Goal: Task Accomplishment & Management: Use online tool/utility

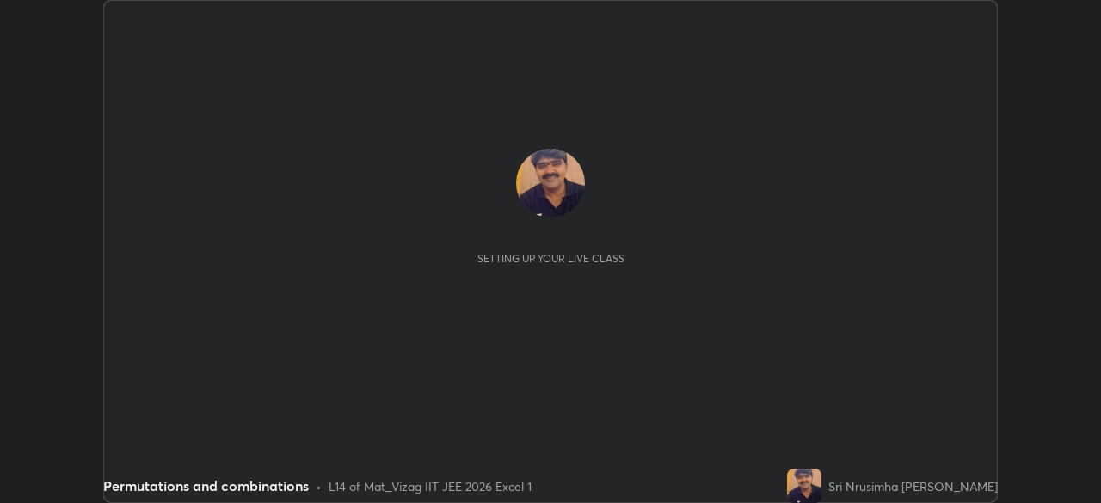
scroll to position [503, 1100]
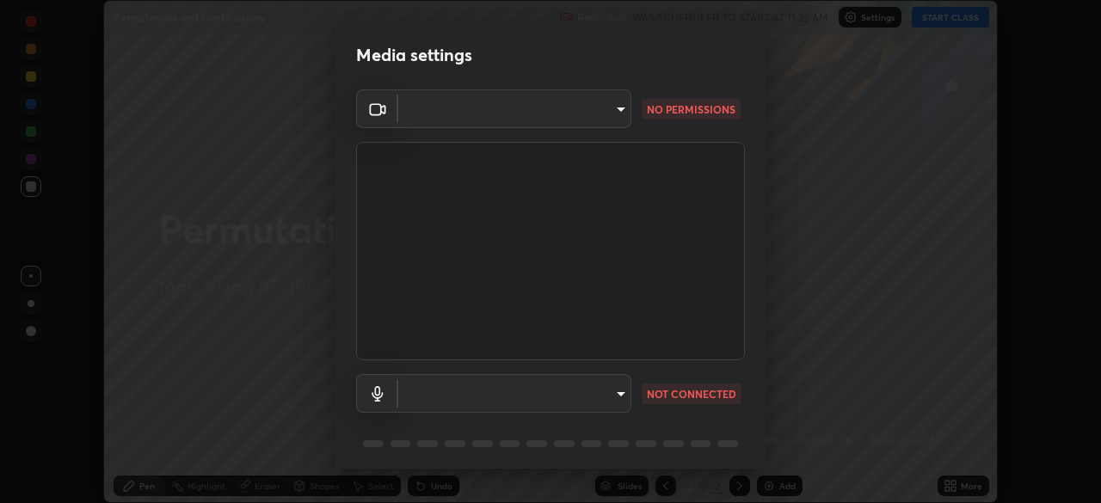
click at [477, 396] on body "Erase all Permutations and combinations Recording WAS SCHEDULED TO START AT 11:…" at bounding box center [550, 251] width 1101 height 503
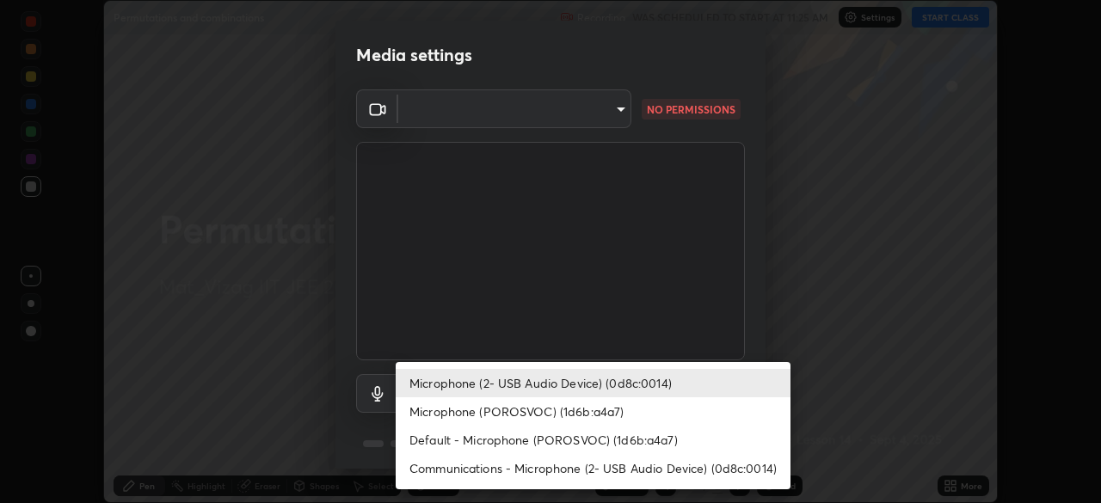
click at [455, 415] on li "Microphone (POROSVOC) (1d6b:a4a7)" at bounding box center [593, 411] width 395 height 28
type input "c42361a9c0cab4fabc4f691ccd0993b1304094f80fe0ddff9bff44bb81ecdd89"
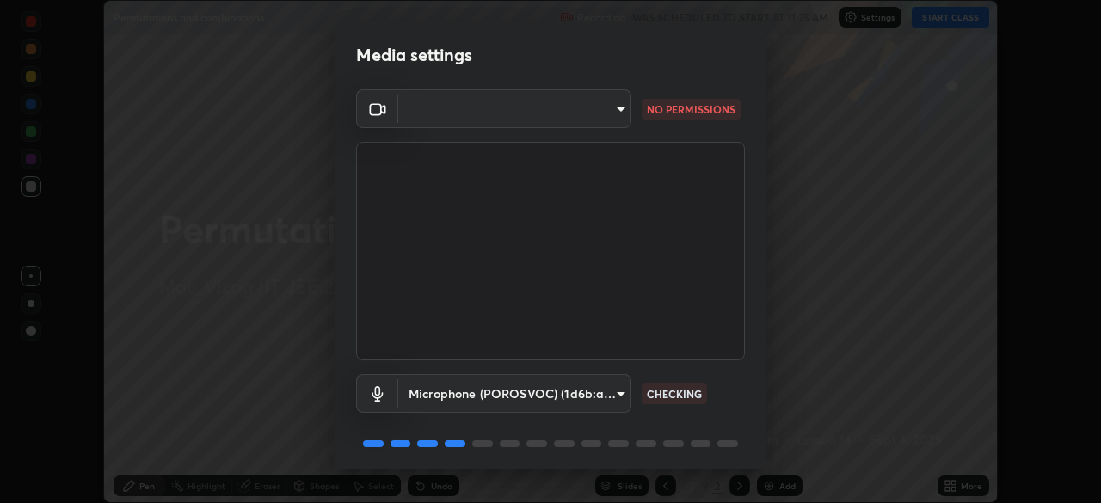
click at [489, 106] on body "Erase all Permutations and combinations Recording WAS SCHEDULED TO START AT 11:…" at bounding box center [550, 251] width 1101 height 503
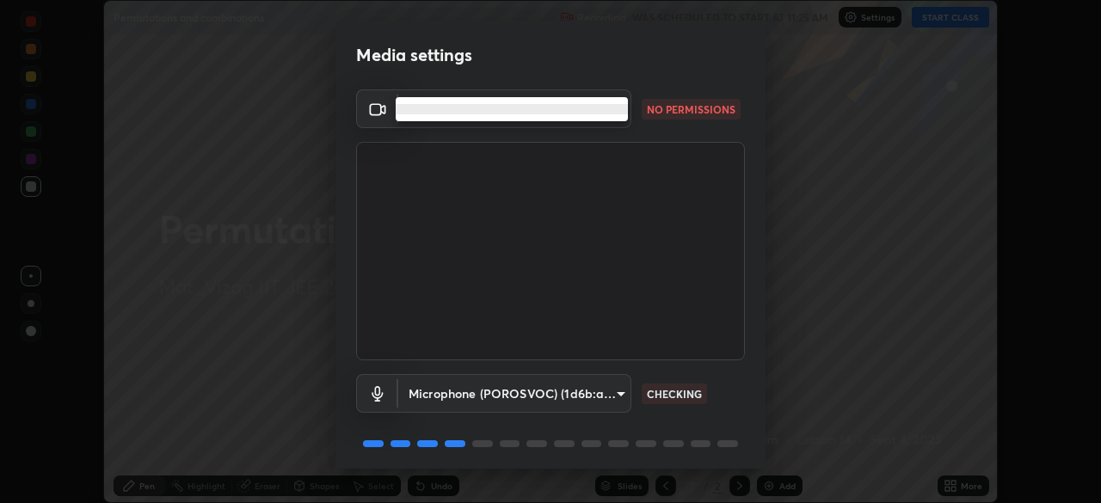
click at [491, 115] on ul at bounding box center [512, 109] width 232 height 24
click at [558, 111] on li at bounding box center [512, 109] width 232 height 10
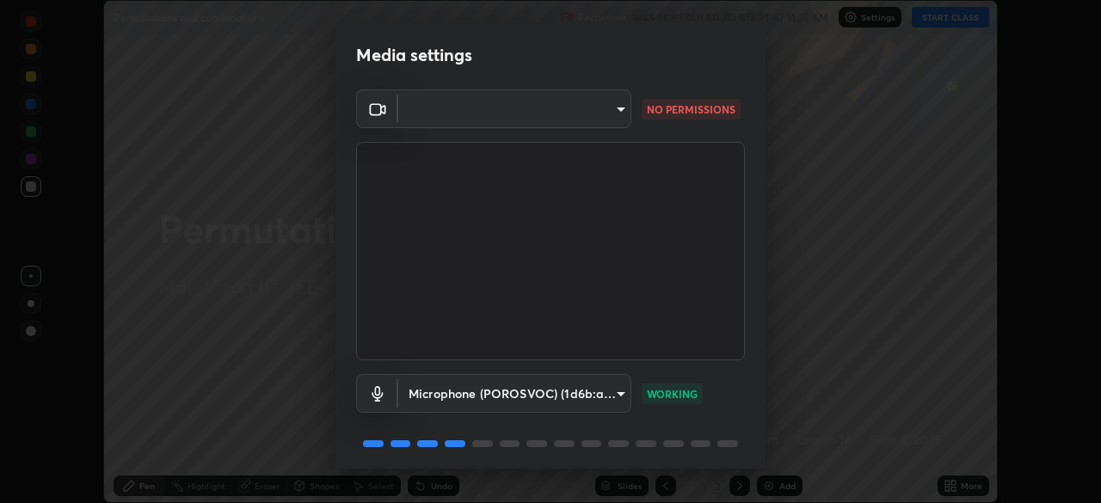
click at [623, 114] on body "Erase all Permutations and combinations Recording WAS SCHEDULED TO START AT 11:…" at bounding box center [550, 251] width 1101 height 503
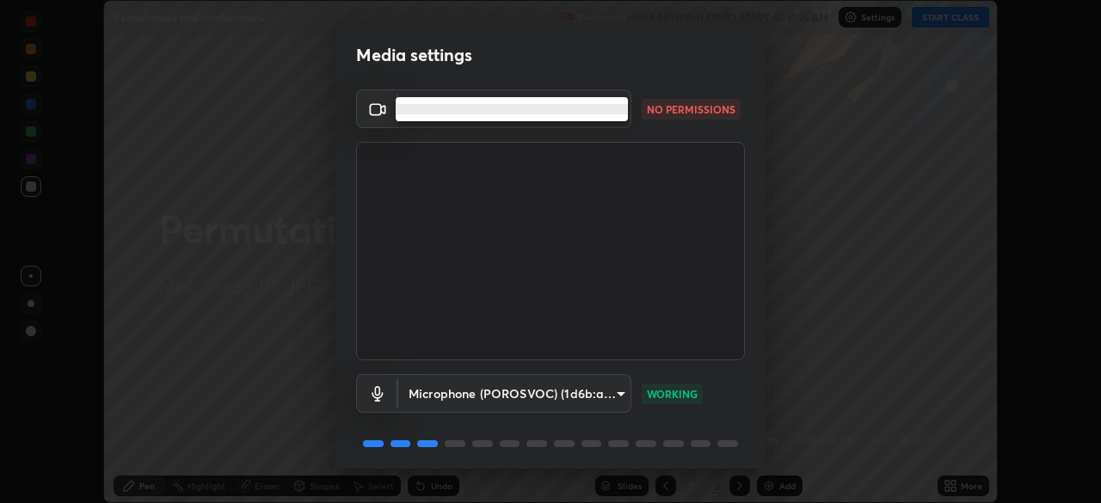
click at [464, 102] on ul at bounding box center [512, 109] width 232 height 24
click at [671, 117] on div at bounding box center [550, 251] width 1101 height 503
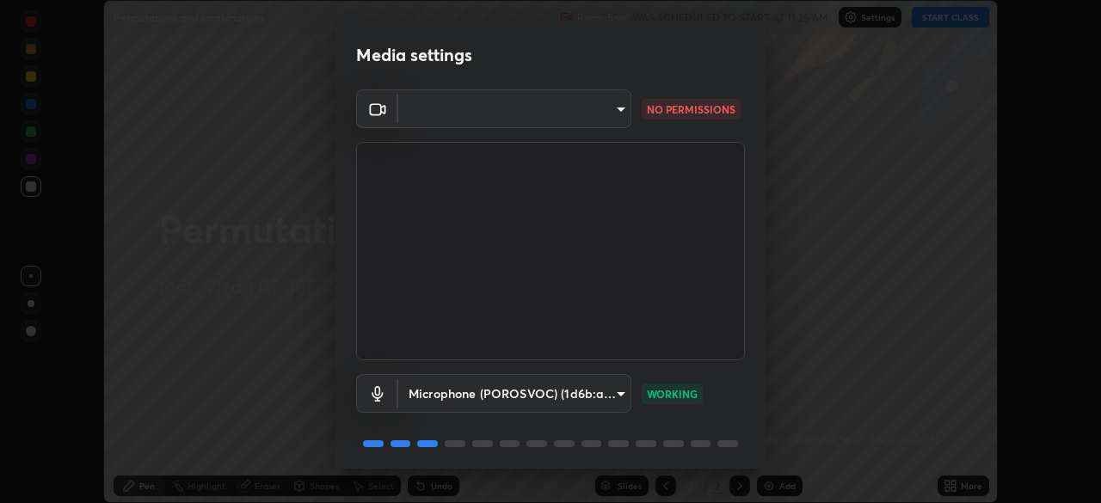
scroll to position [0, 0]
click at [470, 107] on body "Erase all Permutations and combinations Recording WAS SCHEDULED TO START AT 11:…" at bounding box center [550, 251] width 1101 height 503
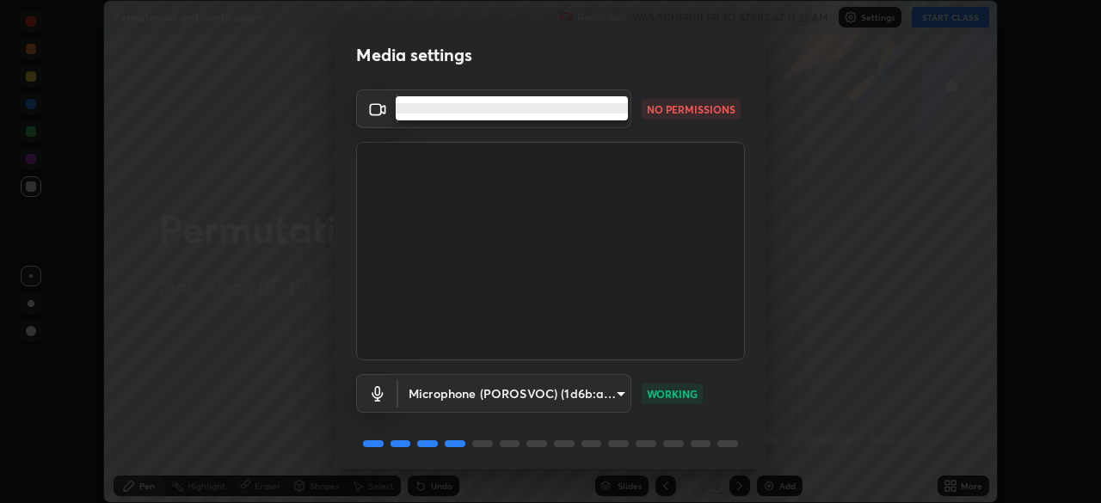
click at [372, 112] on div at bounding box center [550, 251] width 1101 height 503
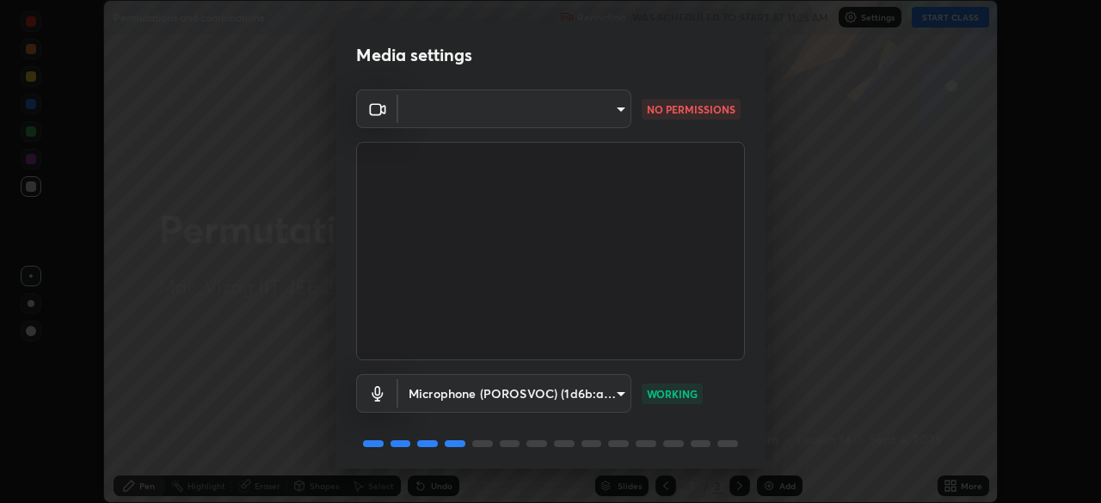
click at [89, 260] on div "Media settings ​ NO PERMISSIONS Microphone (POROSVOC) (1d6b:a4a7) c42361a9c0cab…" at bounding box center [550, 251] width 1101 height 503
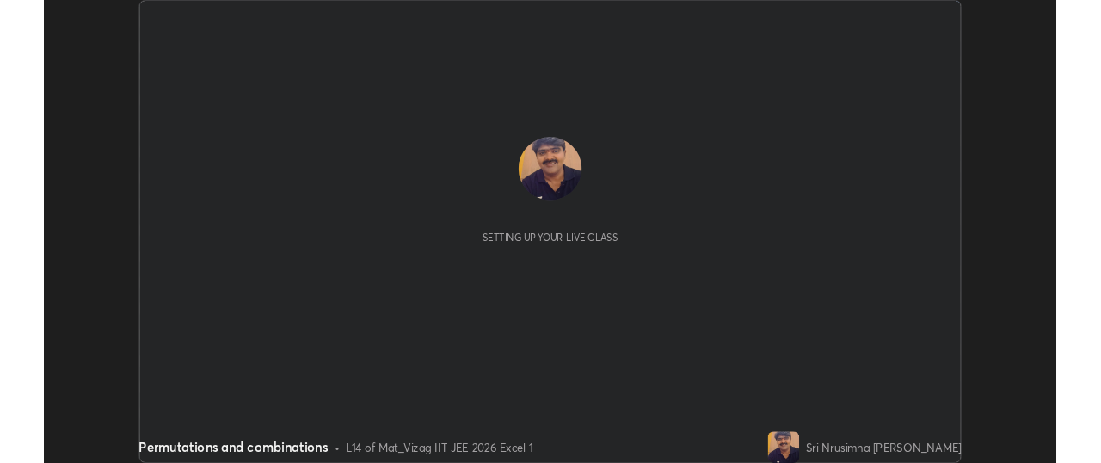
scroll to position [503, 1101]
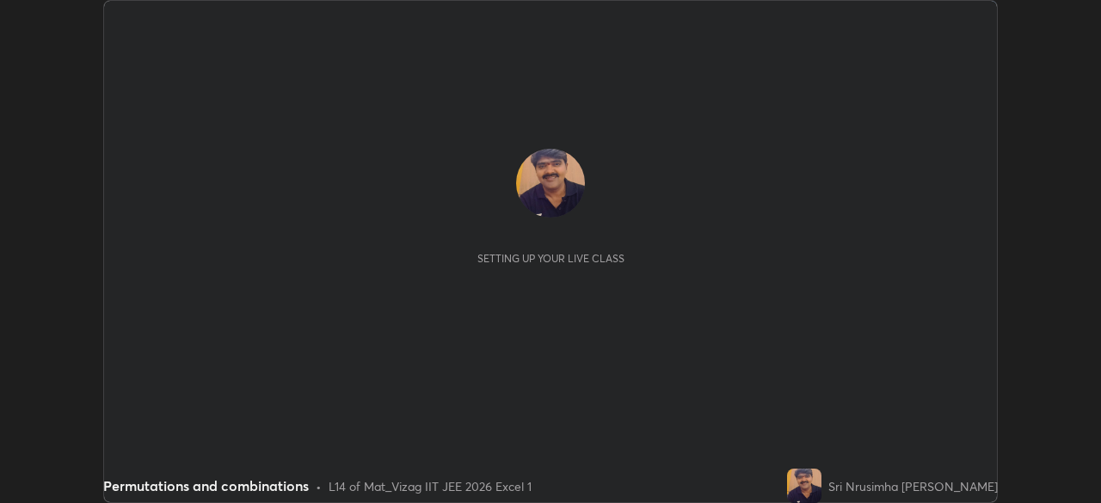
click at [430, 211] on div "Setting up your live class" at bounding box center [550, 207] width 865 height 116
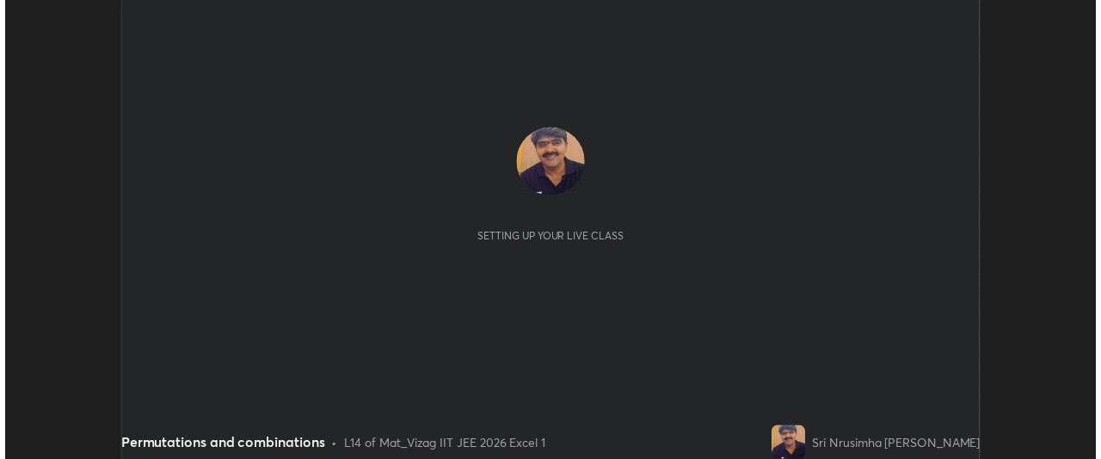
scroll to position [85568, 84925]
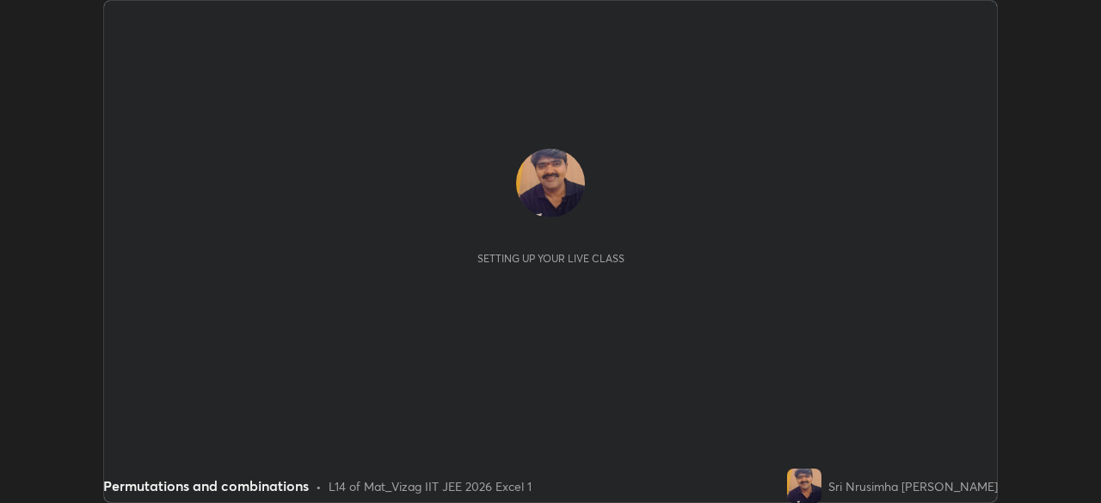
scroll to position [503, 1100]
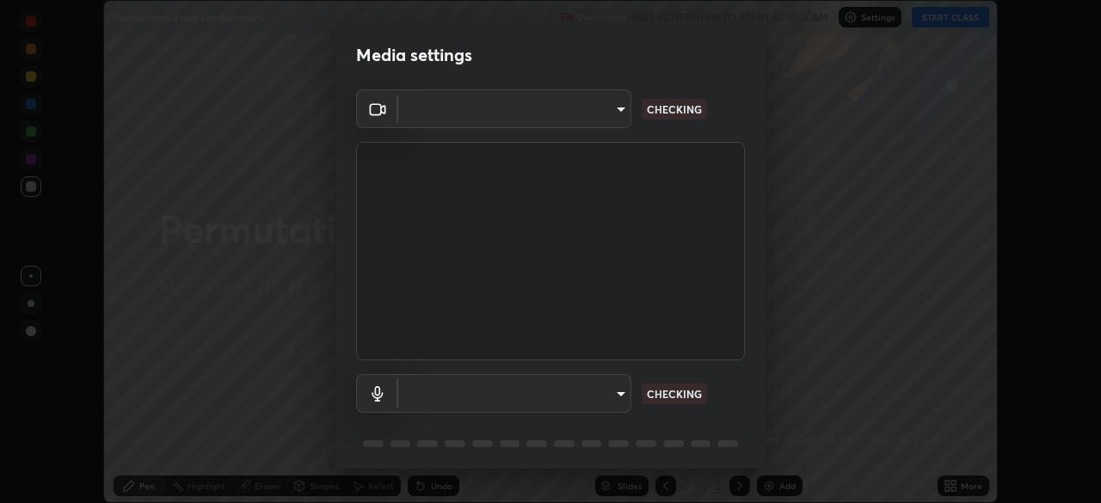
type input "947fc5493f91a7baa40ee644b890fb7dd4750de2b605eca998dfd8e2db679ee9"
type input "1ede4d626d9fb06076c01b1b6672a76f8f21ec18a9f333e0e6d3ae7057ba5af2"
click at [553, 394] on body "Erase all Permutations and combinations Recording WAS SCHEDULED TO START AT 11:…" at bounding box center [550, 251] width 1101 height 503
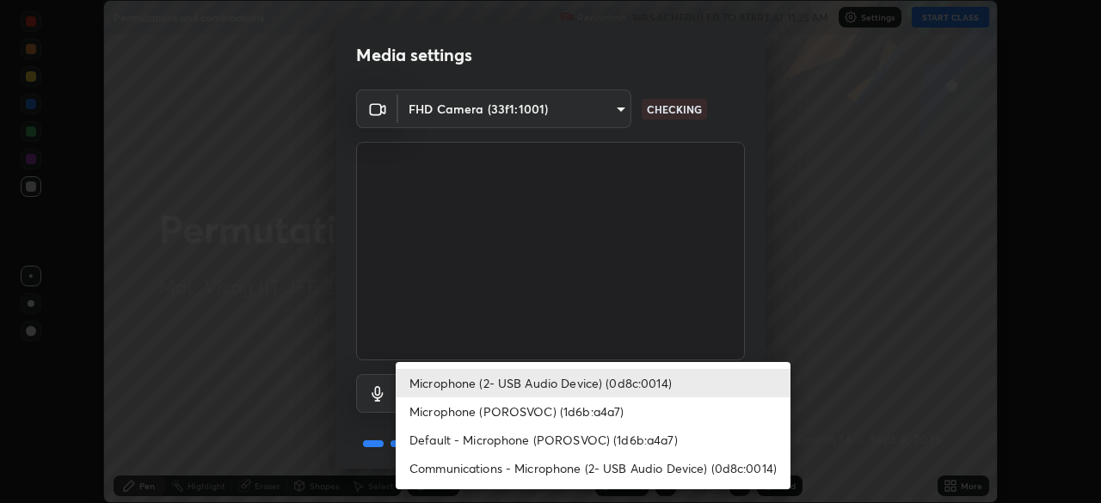
click at [820, 329] on div at bounding box center [550, 251] width 1101 height 503
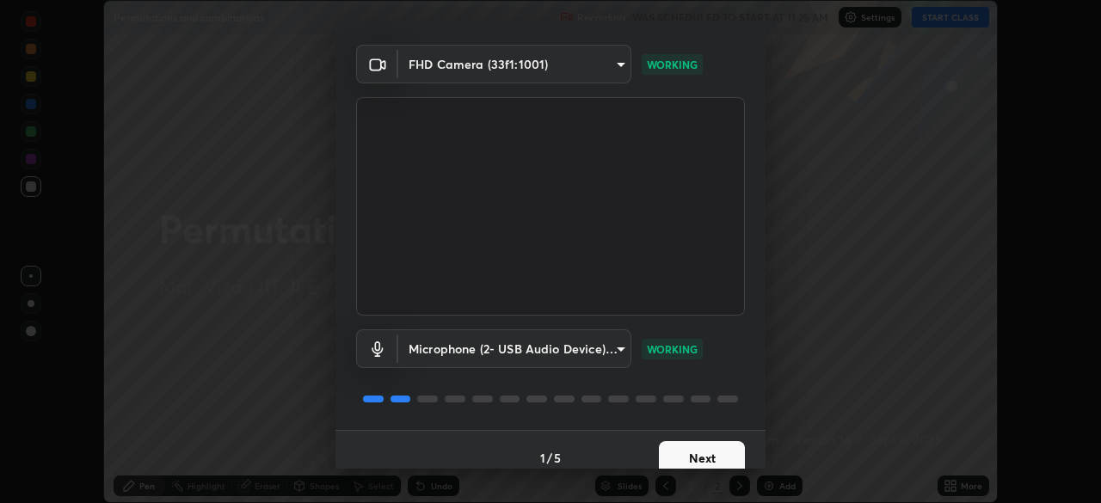
scroll to position [61, 0]
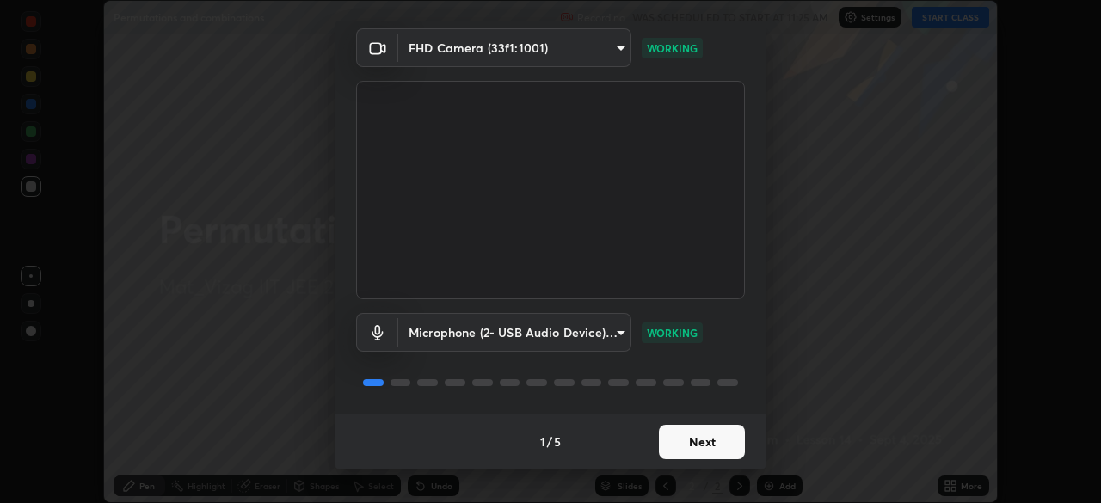
click at [693, 439] on button "Next" at bounding box center [702, 442] width 86 height 34
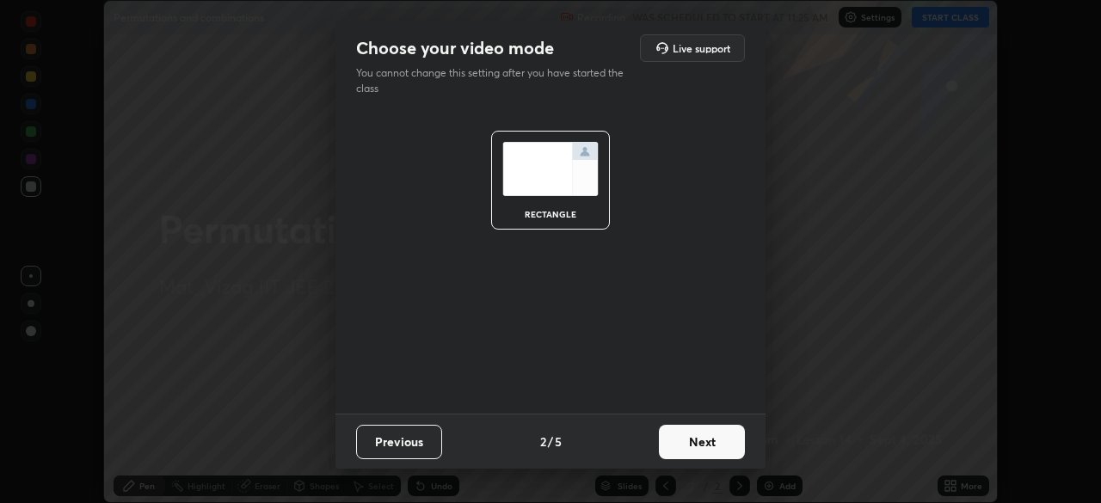
scroll to position [0, 0]
click at [691, 444] on button "Next" at bounding box center [702, 442] width 86 height 34
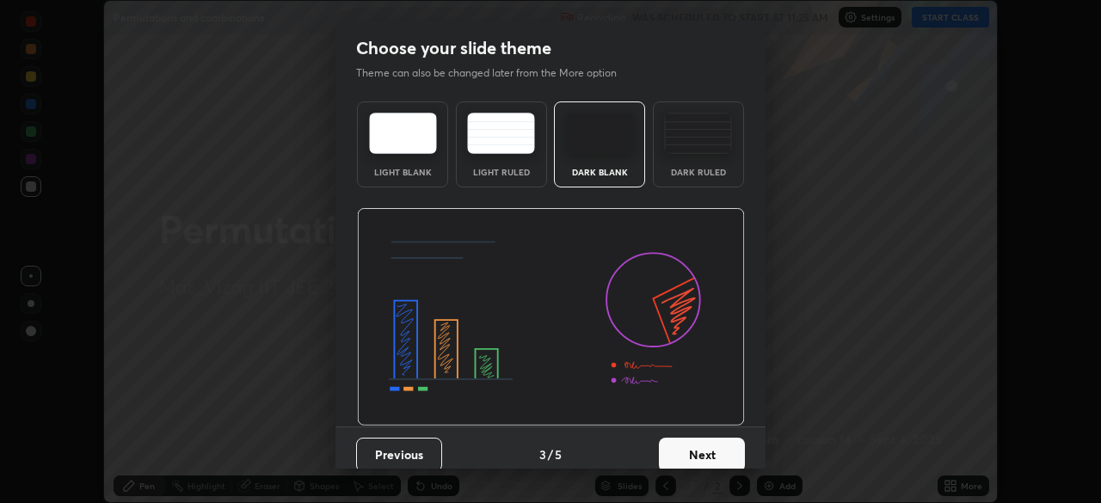
click at [697, 452] on button "Next" at bounding box center [702, 455] width 86 height 34
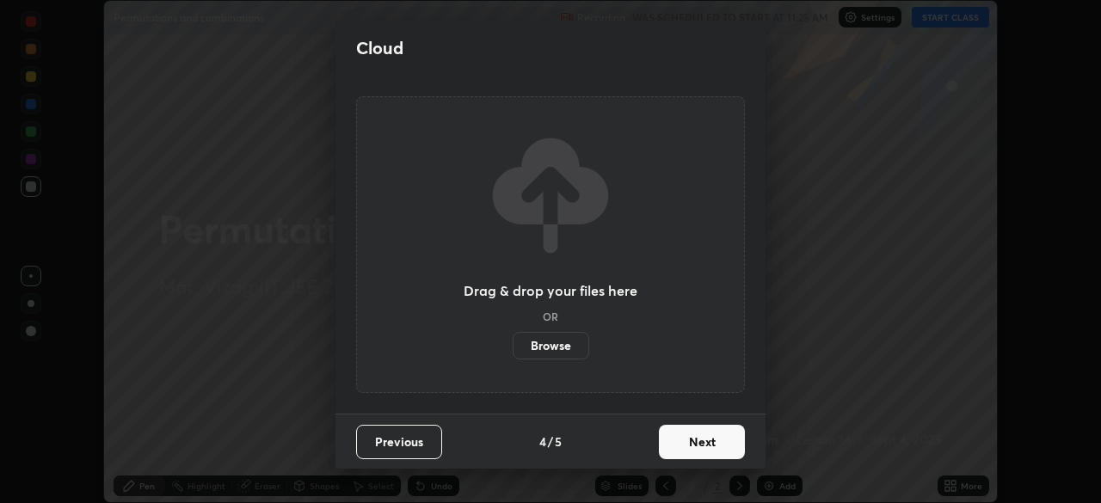
click at [703, 446] on button "Next" at bounding box center [702, 442] width 86 height 34
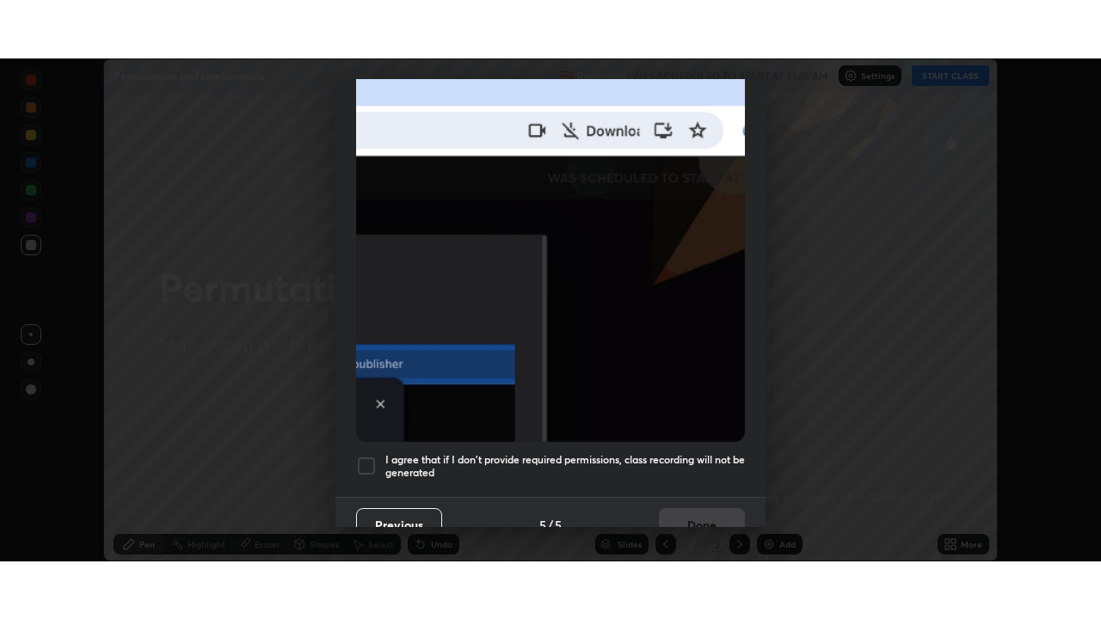
scroll to position [412, 0]
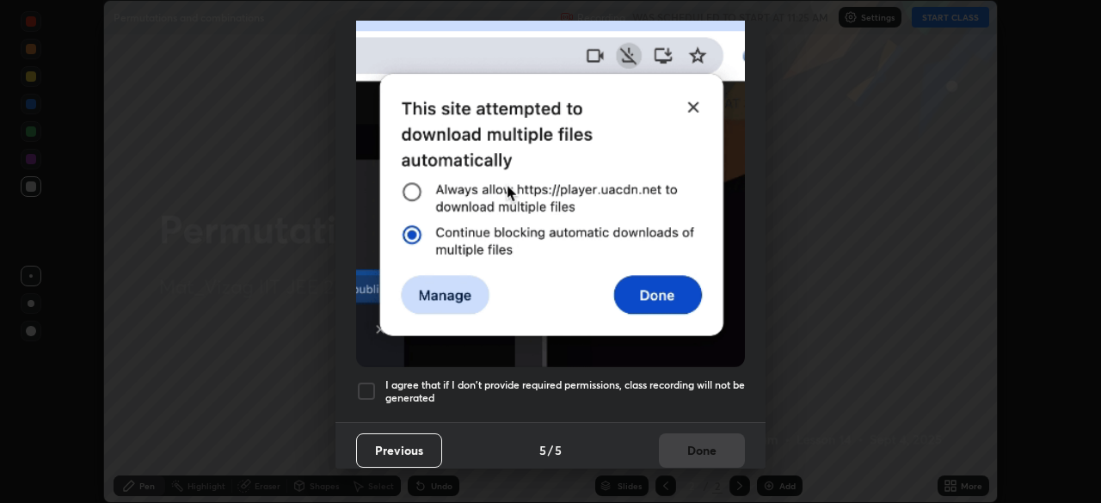
click at [360, 381] on div at bounding box center [366, 391] width 21 height 21
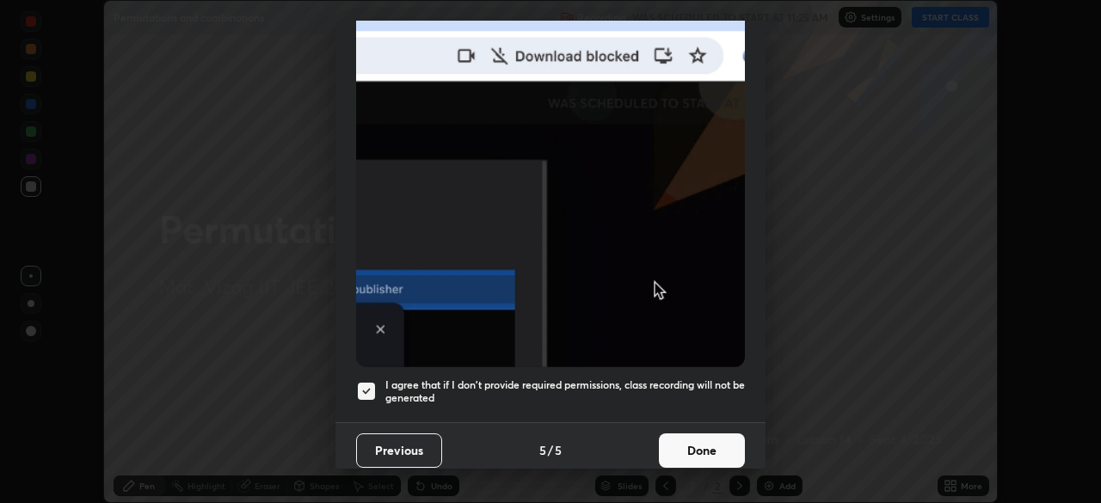
click at [693, 440] on button "Done" at bounding box center [702, 451] width 86 height 34
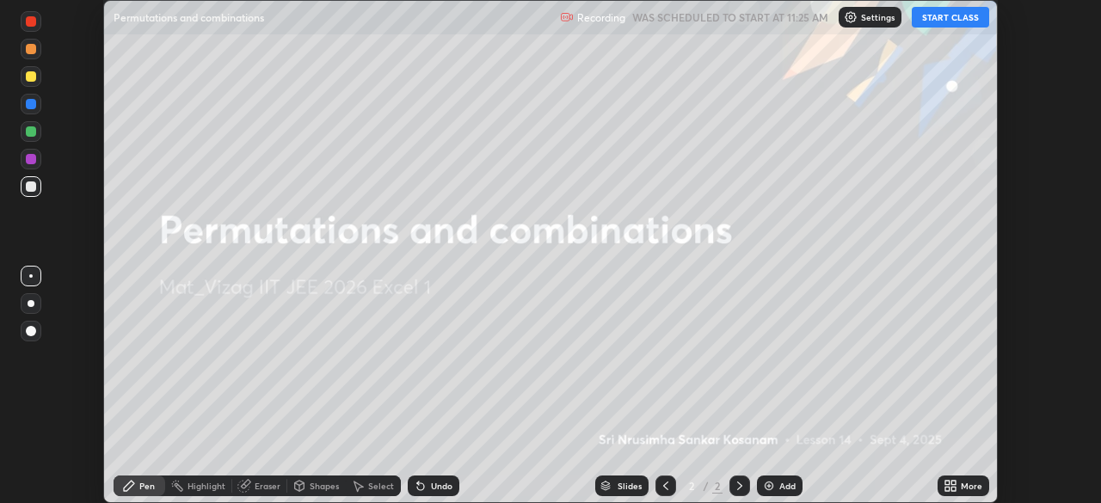
click at [952, 489] on icon at bounding box center [953, 489] width 4 height 4
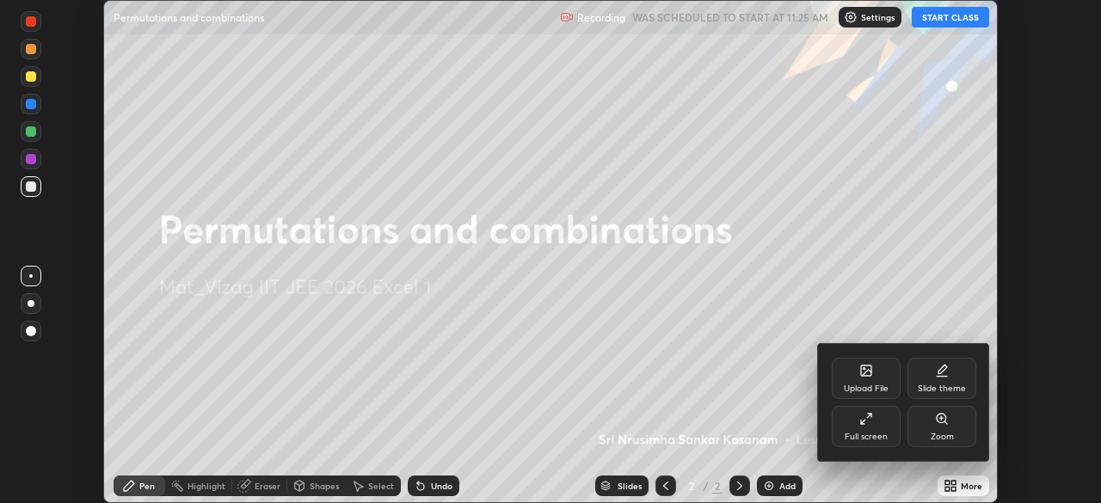
click at [871, 429] on div "Full screen" at bounding box center [866, 426] width 69 height 41
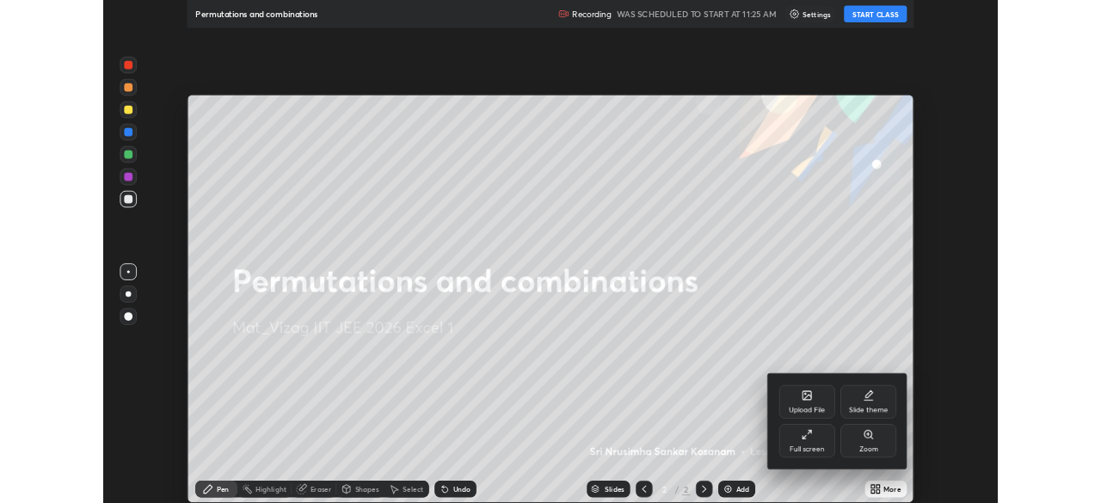
scroll to position [619, 1101]
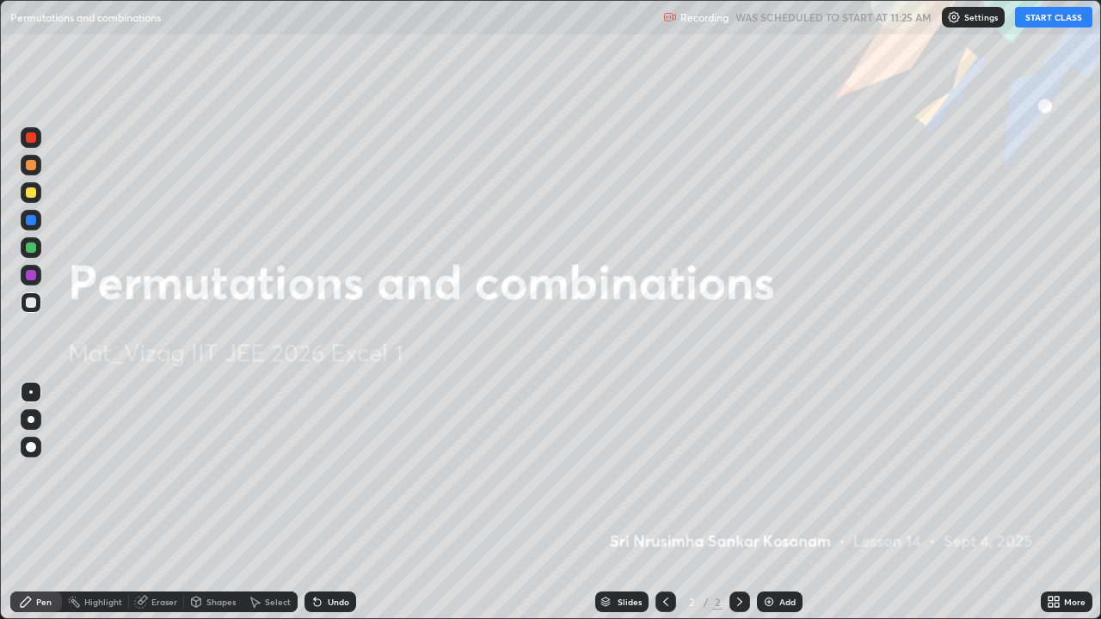
click at [1050, 18] on button "START CLASS" at bounding box center [1053, 17] width 77 height 21
click at [789, 502] on div "Add" at bounding box center [787, 602] width 16 height 9
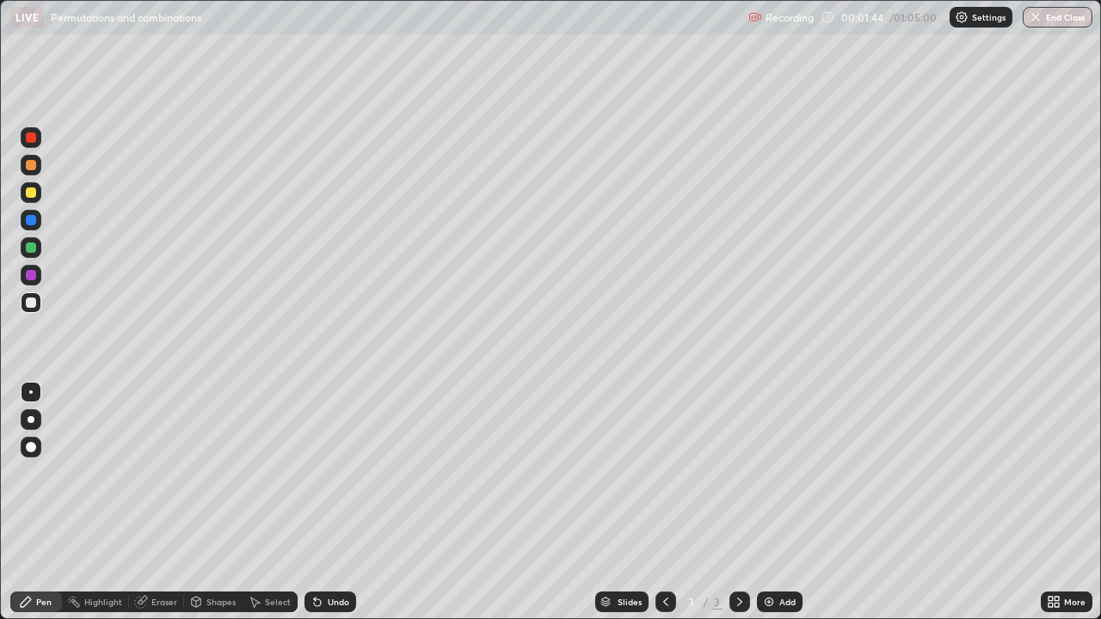
click at [331, 502] on div "Undo" at bounding box center [339, 602] width 22 height 9
click at [332, 502] on div "Undo" at bounding box center [339, 602] width 22 height 9
click at [323, 502] on div "Undo" at bounding box center [331, 602] width 52 height 21
click at [30, 502] on icon at bounding box center [26, 602] width 14 height 14
click at [24, 502] on div at bounding box center [31, 482] width 28 height 206
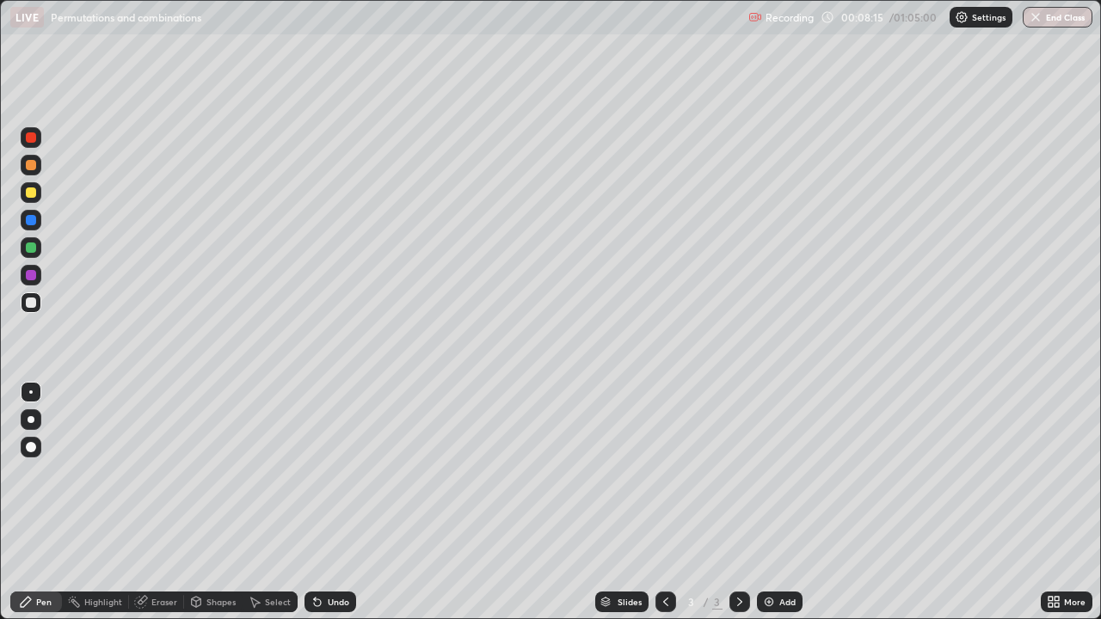
click at [779, 502] on div "Add" at bounding box center [787, 602] width 16 height 9
click at [336, 502] on div "Undo" at bounding box center [339, 602] width 22 height 9
click at [779, 502] on div "Add" at bounding box center [787, 602] width 16 height 9
click at [774, 502] on div "Add" at bounding box center [780, 602] width 46 height 21
click at [159, 502] on div "Eraser" at bounding box center [164, 602] width 26 height 9
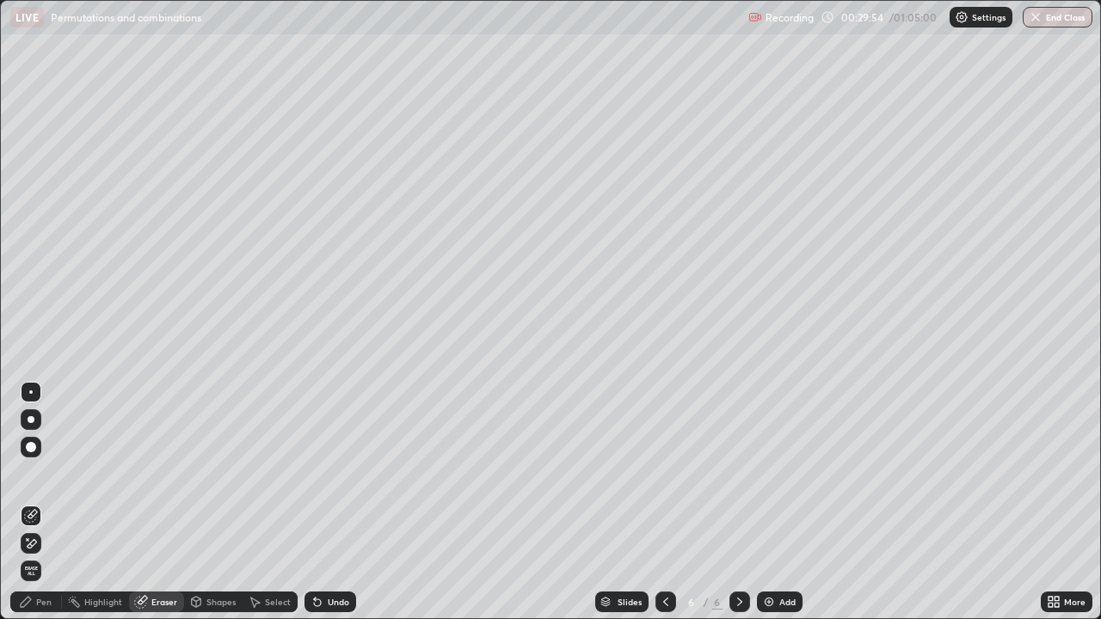
click at [30, 502] on icon at bounding box center [26, 602] width 10 height 10
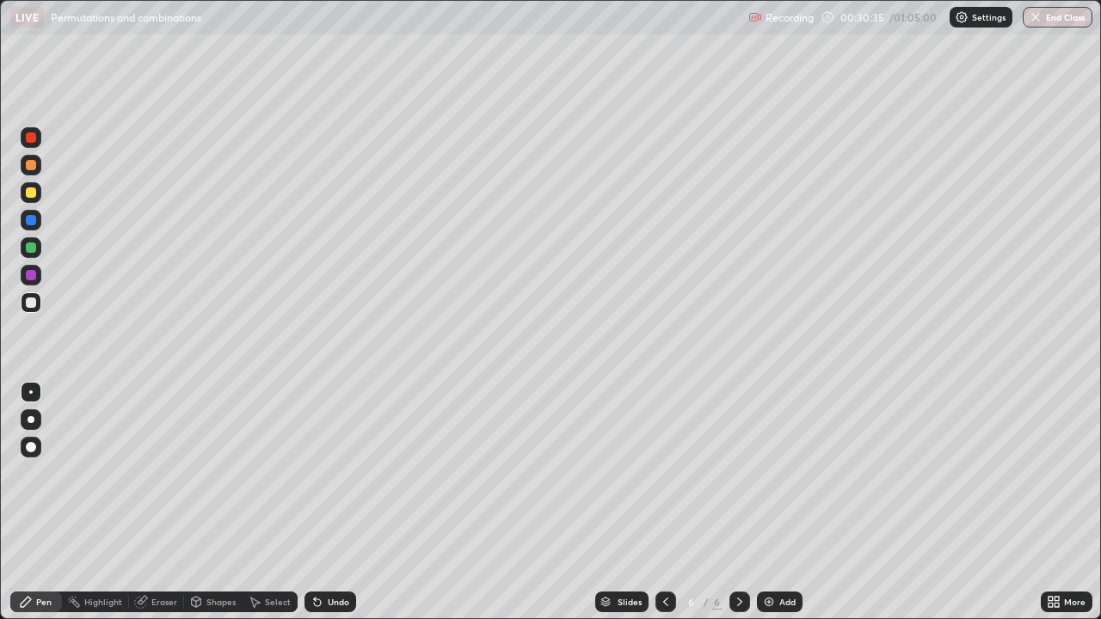
click at [45, 502] on div "Pen" at bounding box center [43, 602] width 15 height 9
click at [156, 502] on div "Eraser" at bounding box center [164, 602] width 26 height 9
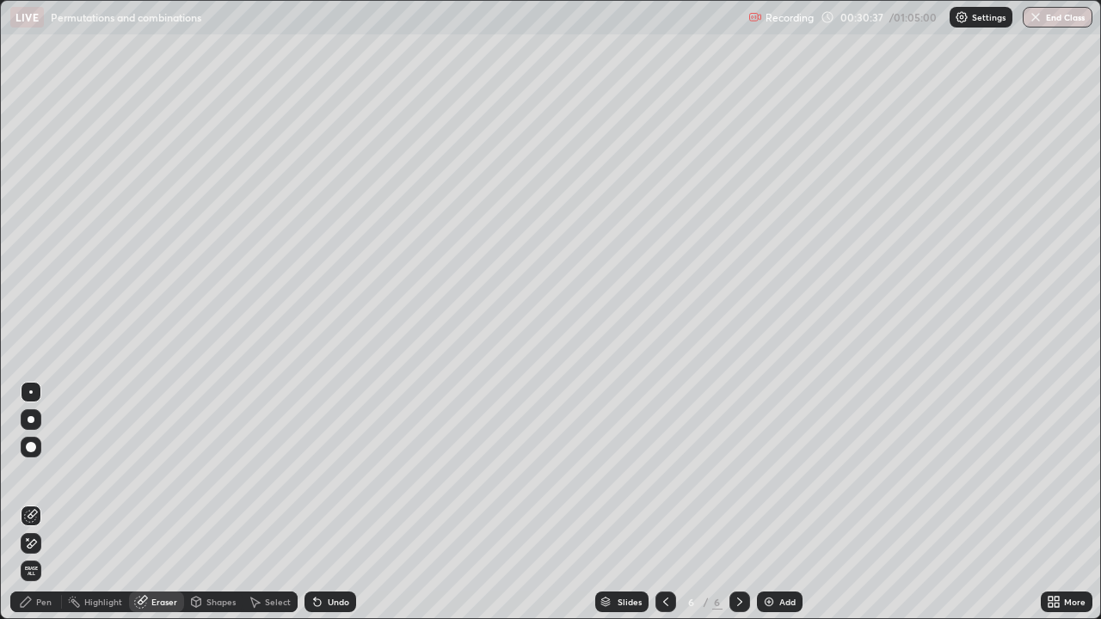
click at [28, 502] on icon at bounding box center [28, 540] width 2 height 2
click at [38, 502] on div "Pen" at bounding box center [43, 602] width 15 height 9
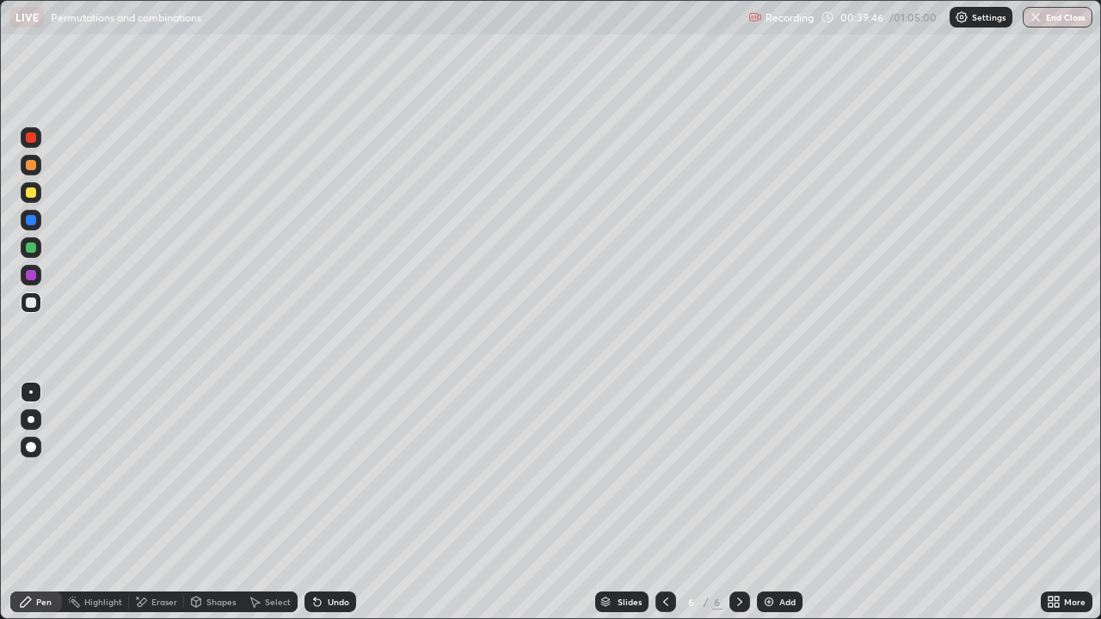
click at [781, 502] on div "Add" at bounding box center [787, 602] width 16 height 9
click at [766, 502] on img at bounding box center [769, 602] width 14 height 14
click at [667, 502] on icon at bounding box center [666, 602] width 14 height 14
click at [740, 502] on icon at bounding box center [740, 602] width 14 height 14
click at [329, 502] on div "Undo" at bounding box center [331, 602] width 52 height 21
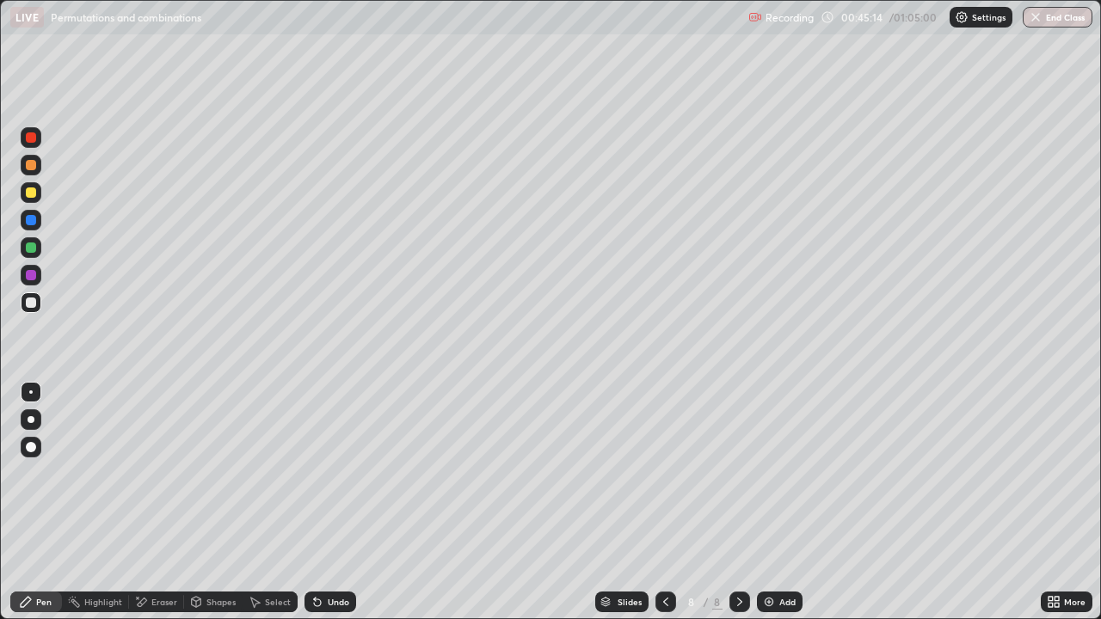
click at [331, 502] on div "Undo" at bounding box center [339, 602] width 22 height 9
click at [335, 502] on div "Undo" at bounding box center [339, 602] width 22 height 9
click at [336, 502] on div "Undo" at bounding box center [339, 602] width 22 height 9
click at [335, 502] on div "Undo" at bounding box center [339, 602] width 22 height 9
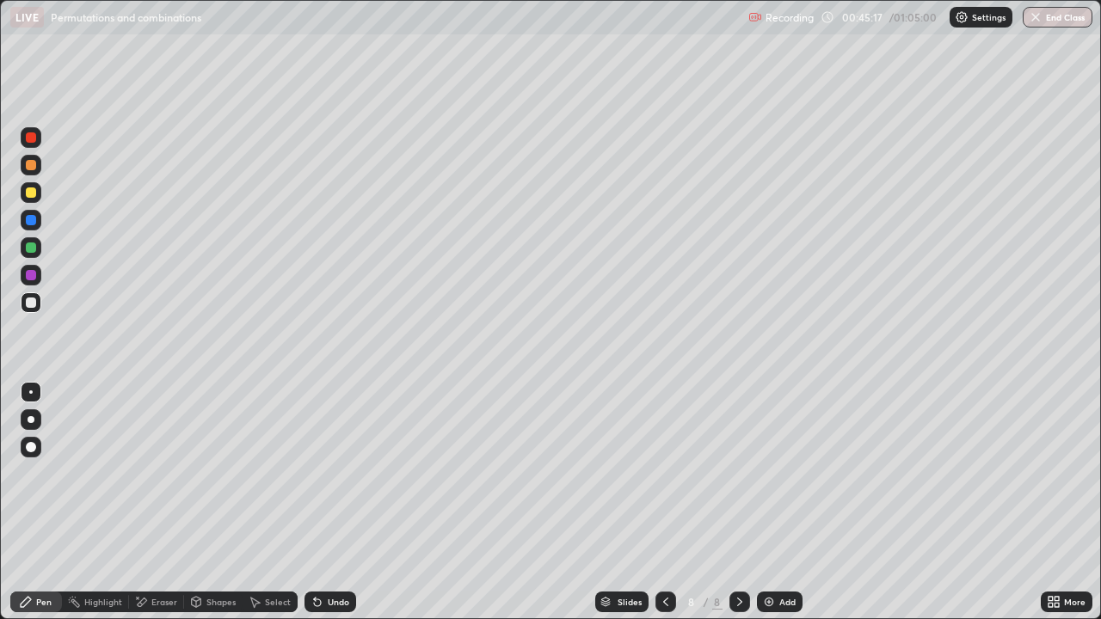
click at [147, 502] on div "Eraser" at bounding box center [156, 602] width 55 height 21
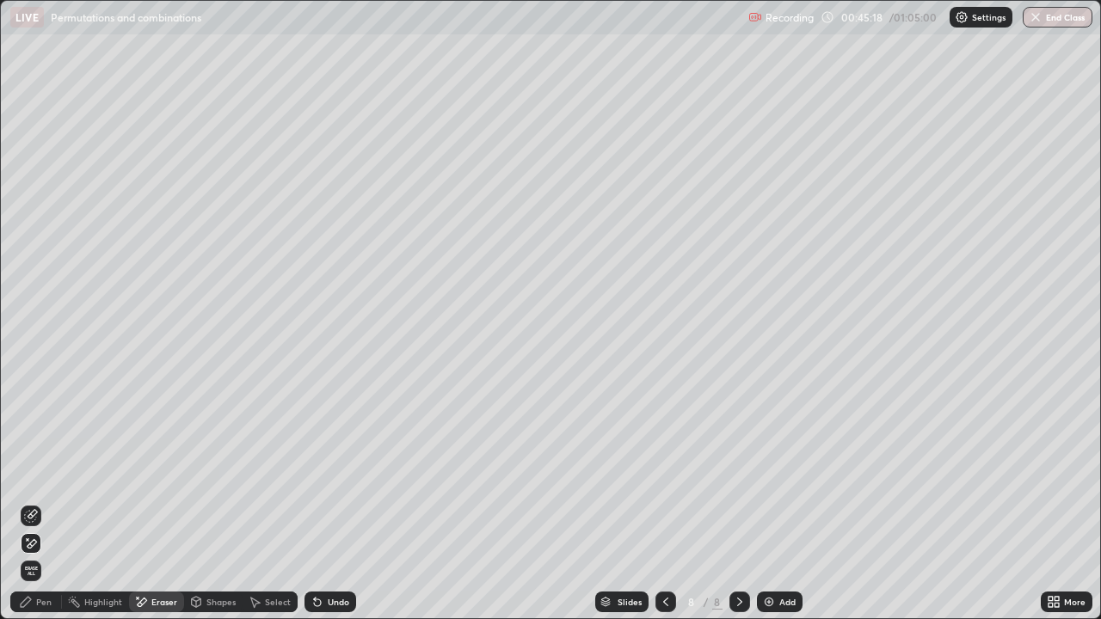
click at [31, 502] on icon at bounding box center [32, 543] width 9 height 9
click at [32, 502] on icon at bounding box center [26, 602] width 14 height 14
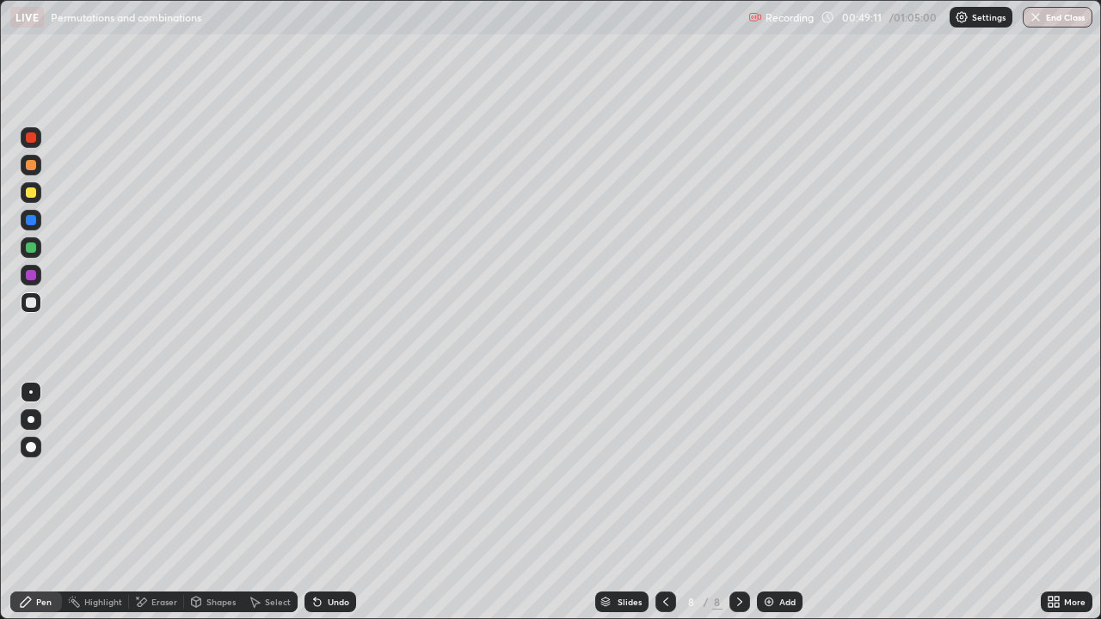
click at [779, 502] on div "Add" at bounding box center [787, 602] width 16 height 9
click at [775, 502] on div "Add" at bounding box center [780, 602] width 46 height 21
click at [152, 502] on div "Eraser" at bounding box center [164, 602] width 26 height 9
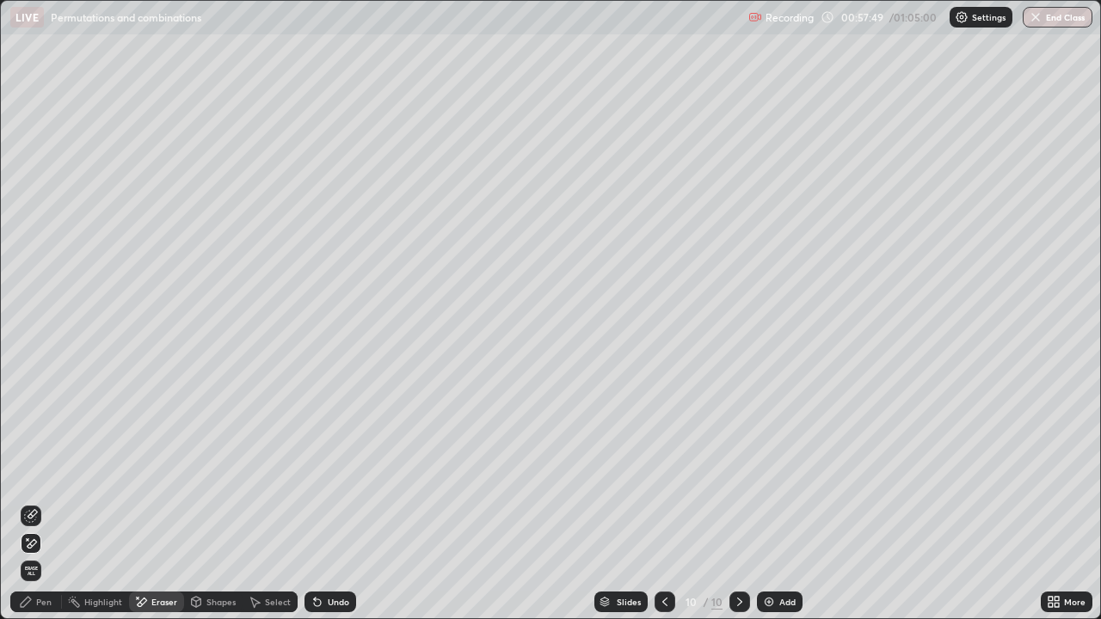
click at [29, 502] on icon at bounding box center [31, 544] width 14 height 15
click at [40, 502] on div "Pen" at bounding box center [43, 602] width 15 height 9
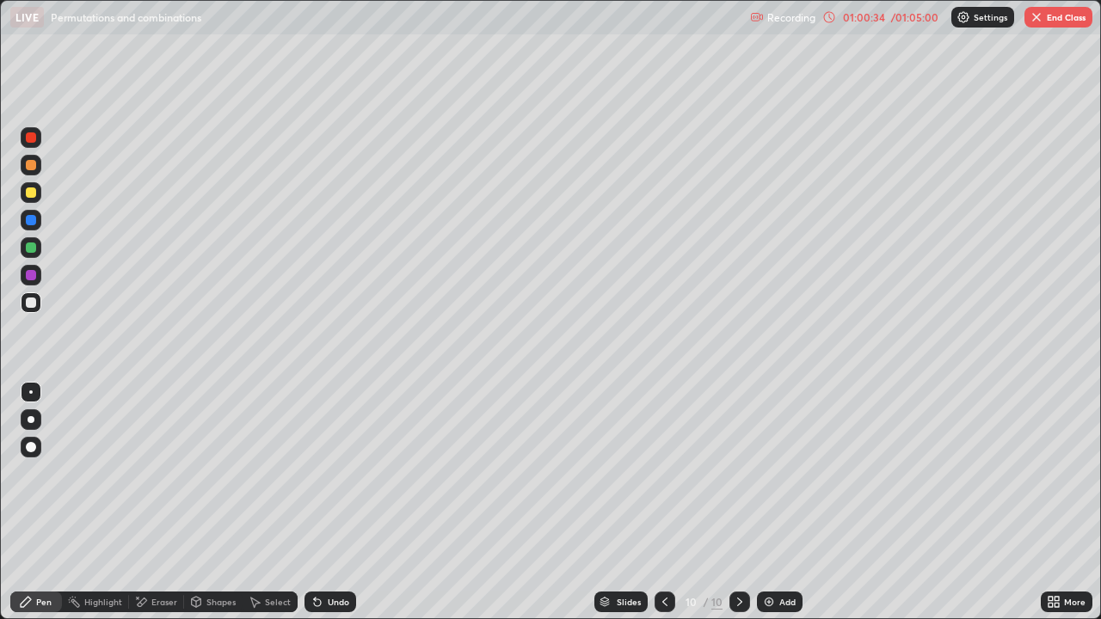
click at [145, 502] on icon at bounding box center [142, 602] width 9 height 9
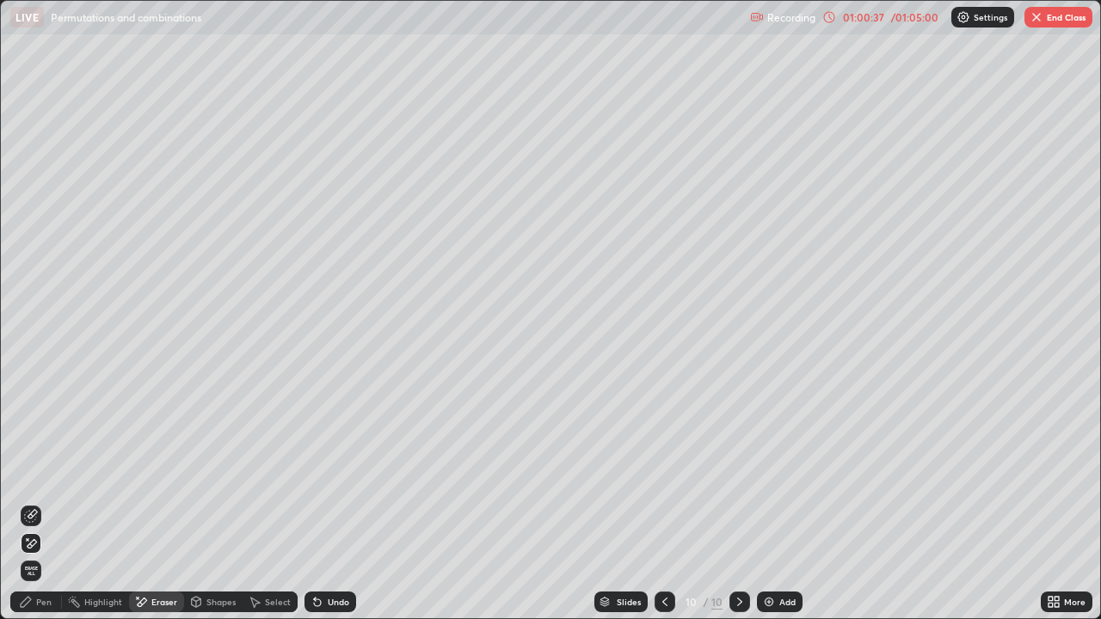
click at [46, 502] on div "Pen" at bounding box center [43, 602] width 15 height 9
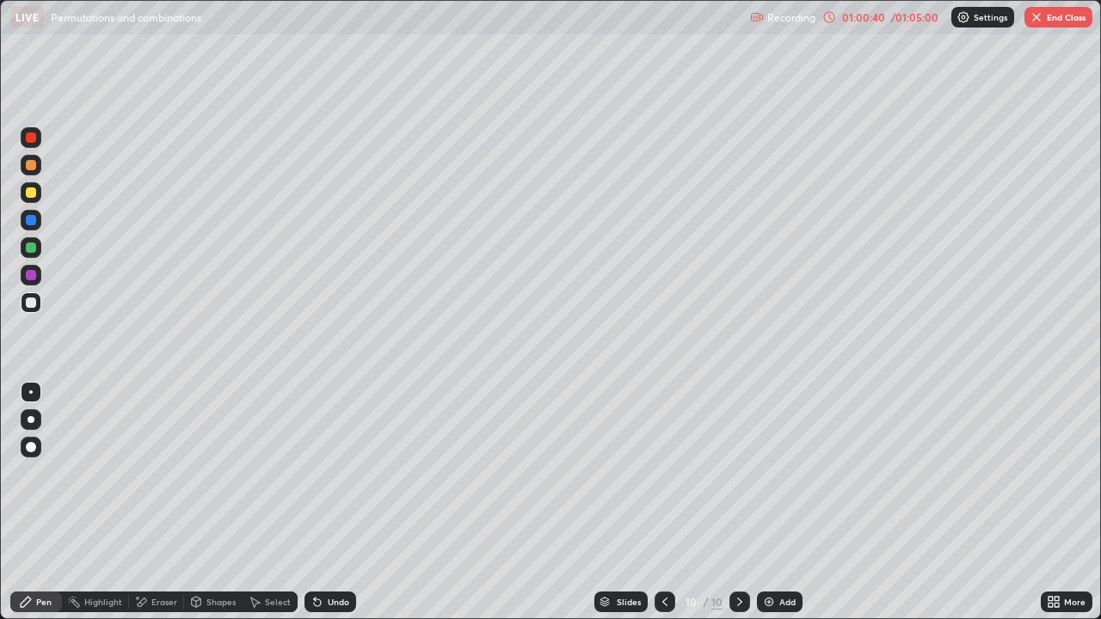
click at [30, 281] on div at bounding box center [31, 275] width 21 height 21
click at [24, 303] on div at bounding box center [31, 302] width 21 height 21
click at [17, 483] on div at bounding box center [31, 482] width 28 height 206
click at [30, 449] on div at bounding box center [31, 447] width 10 height 10
click at [33, 243] on div at bounding box center [31, 248] width 10 height 10
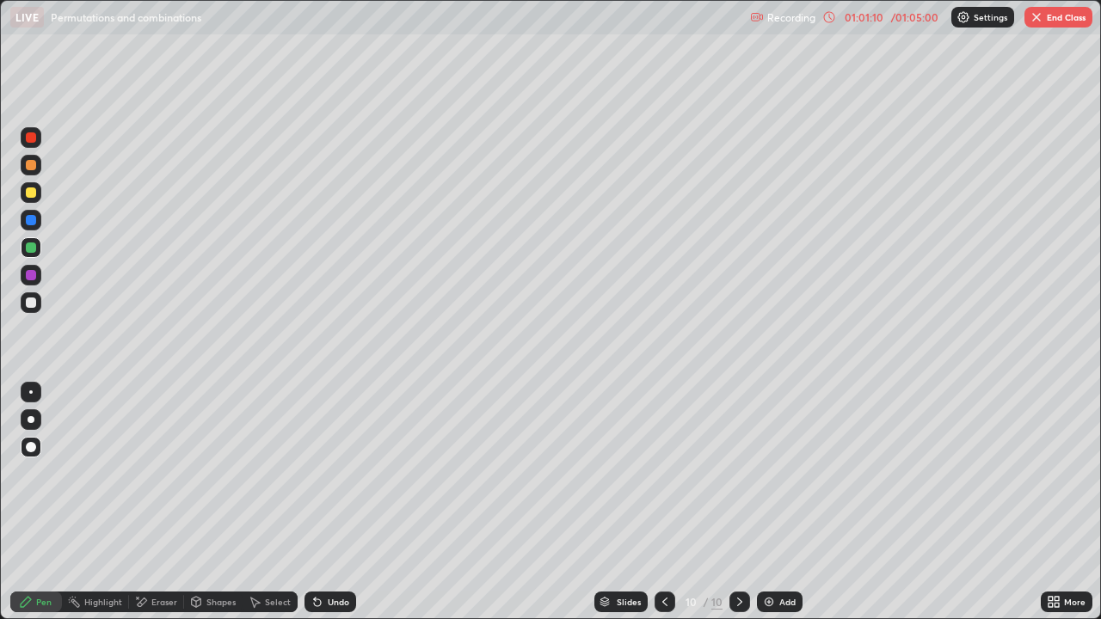
click at [35, 230] on div at bounding box center [31, 220] width 21 height 21
click at [156, 502] on div "Eraser" at bounding box center [164, 602] width 26 height 9
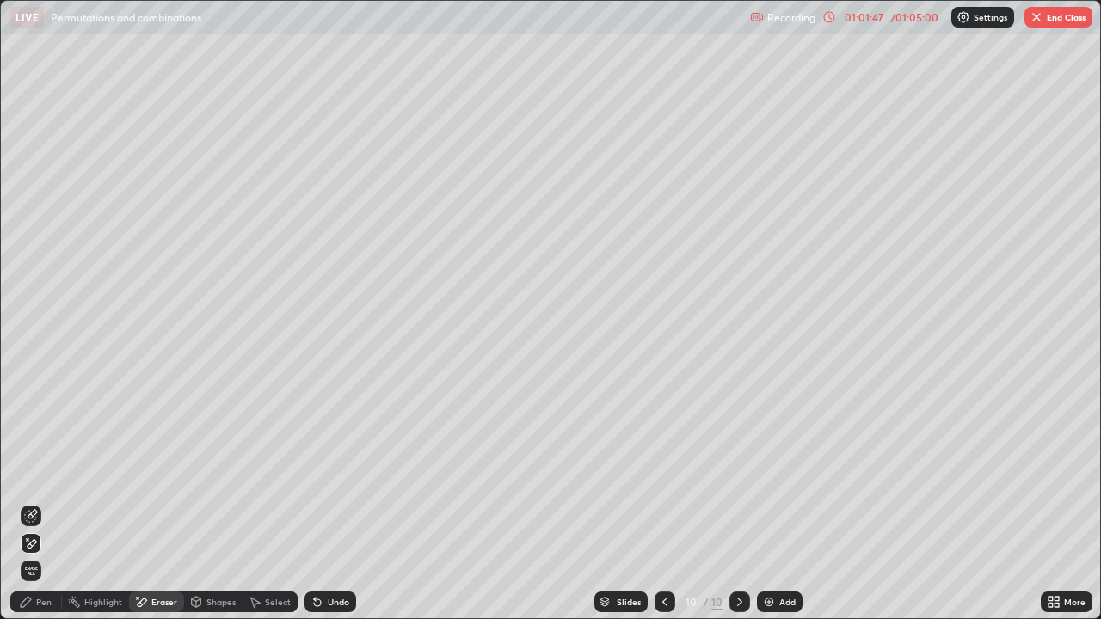
click at [19, 502] on icon at bounding box center [26, 602] width 14 height 14
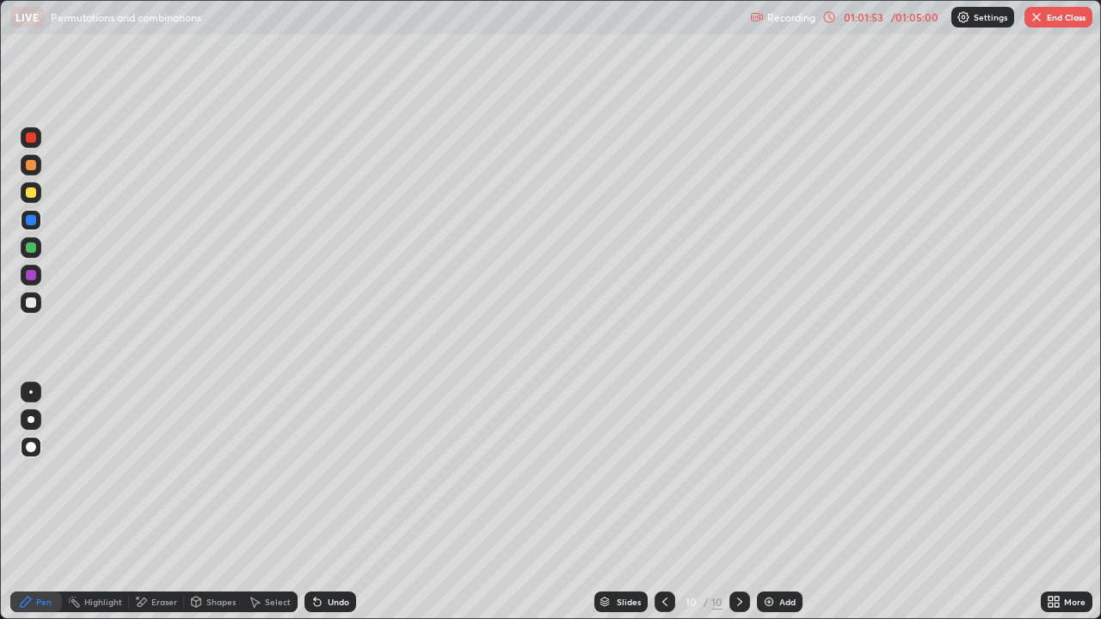
click at [1059, 14] on button "End Class" at bounding box center [1059, 17] width 68 height 21
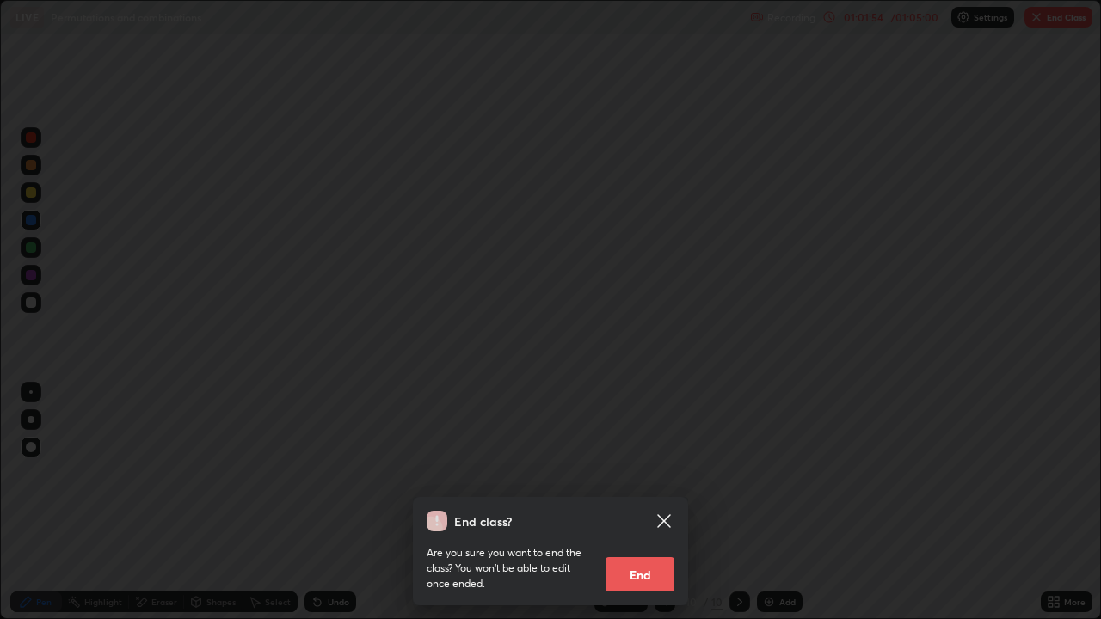
click at [644, 502] on button "End" at bounding box center [640, 574] width 69 height 34
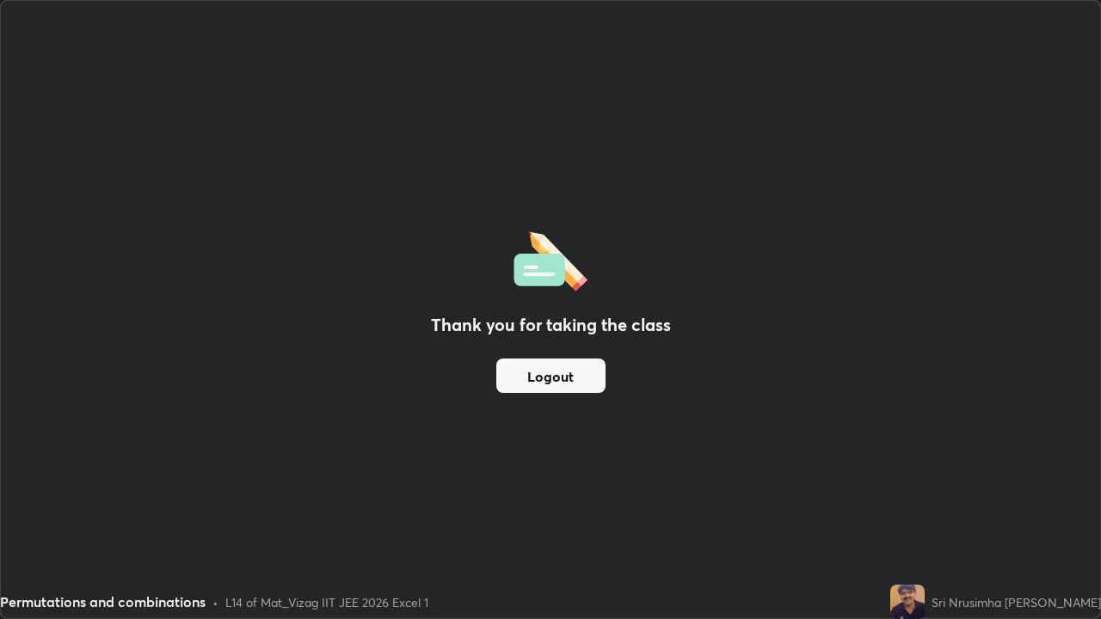
click at [569, 379] on button "Logout" at bounding box center [550, 376] width 109 height 34
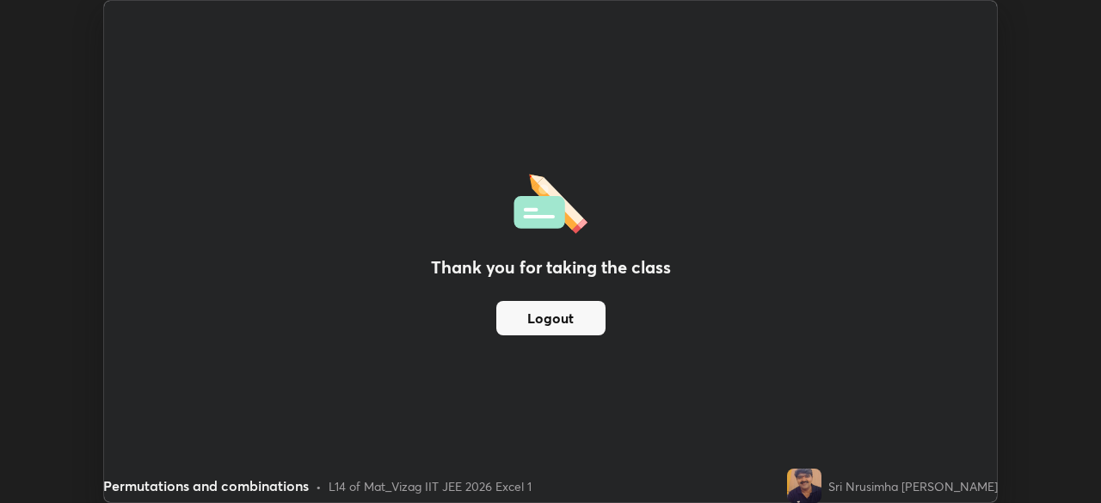
scroll to position [85523, 84925]
